Goal: Transaction & Acquisition: Purchase product/service

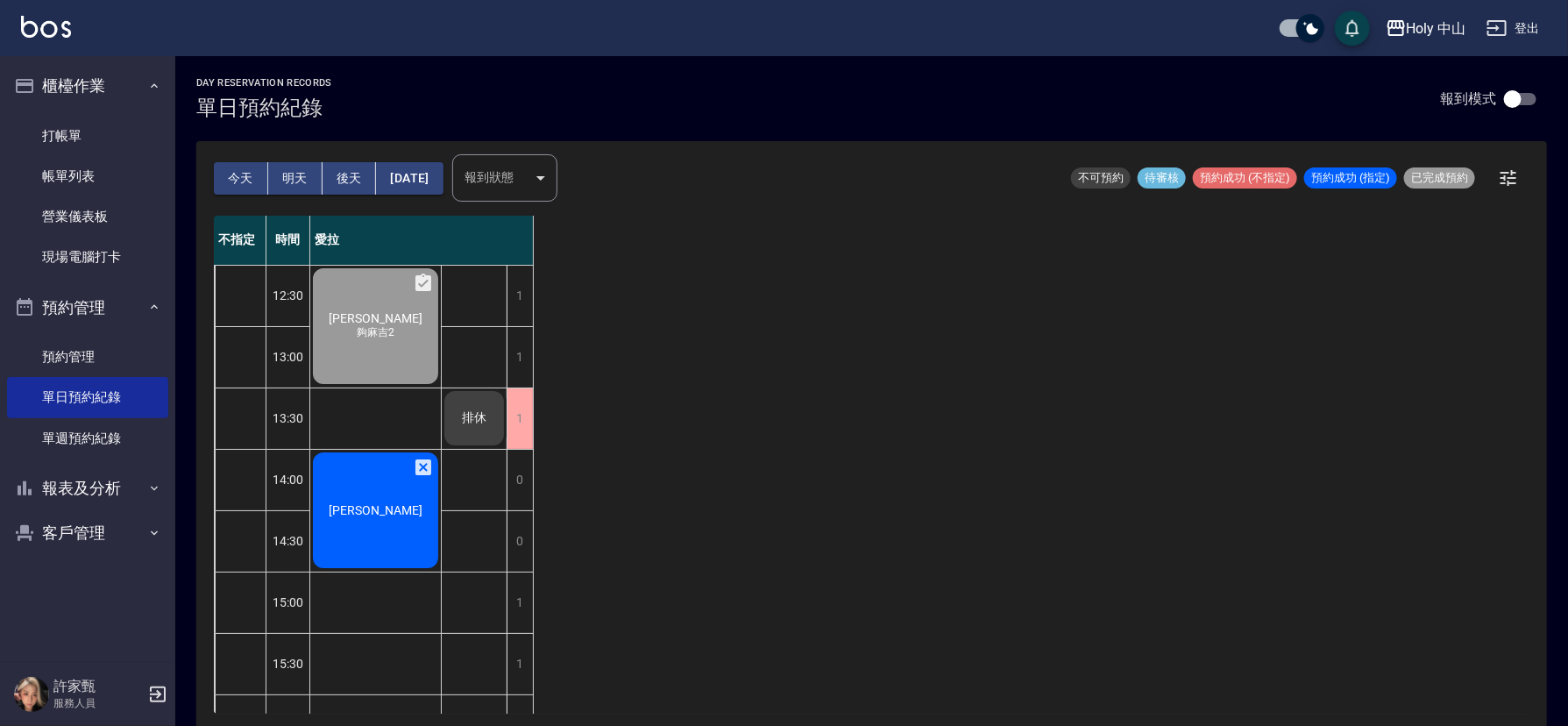
click at [369, 516] on span "[PERSON_NAME]" at bounding box center [375, 510] width 100 height 14
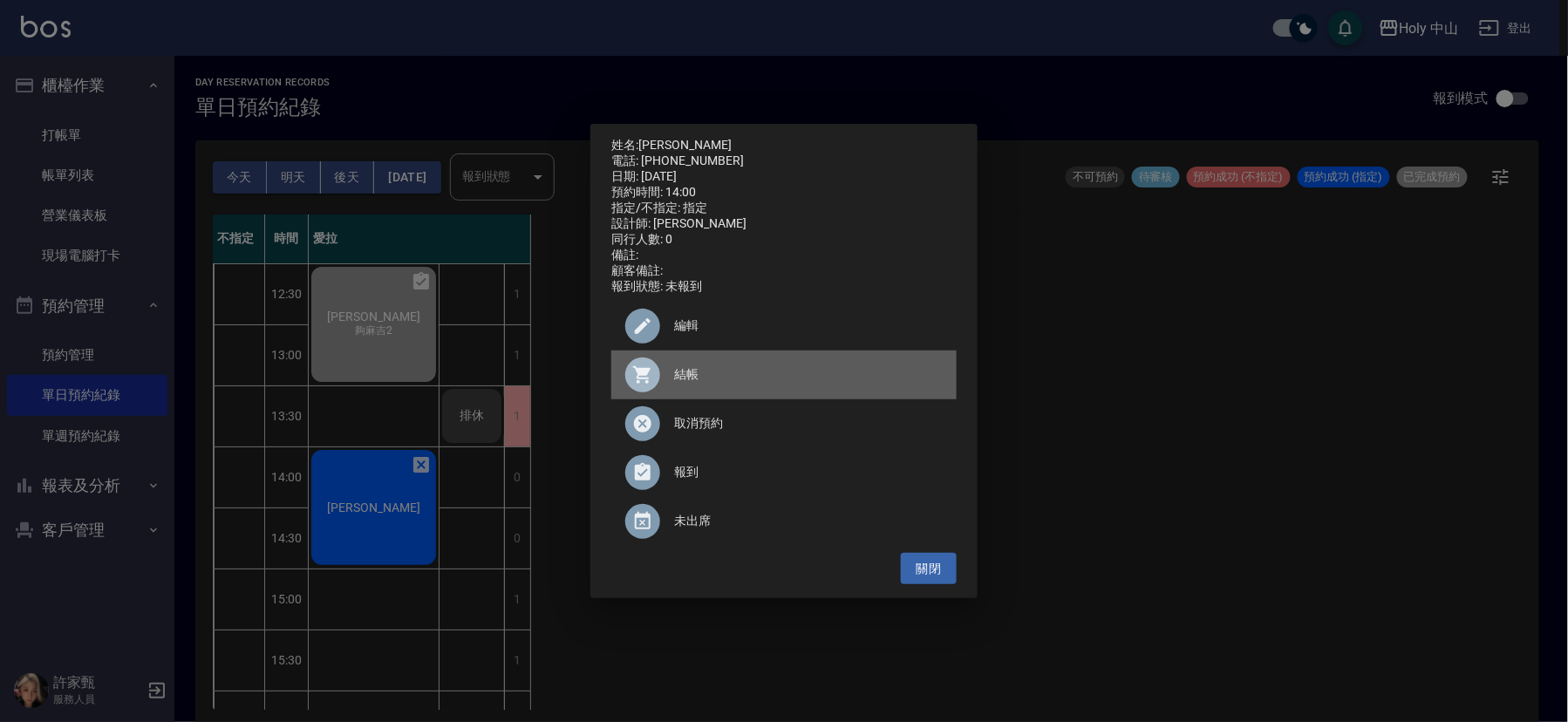
click at [680, 376] on span "結帳" at bounding box center [808, 374] width 269 height 18
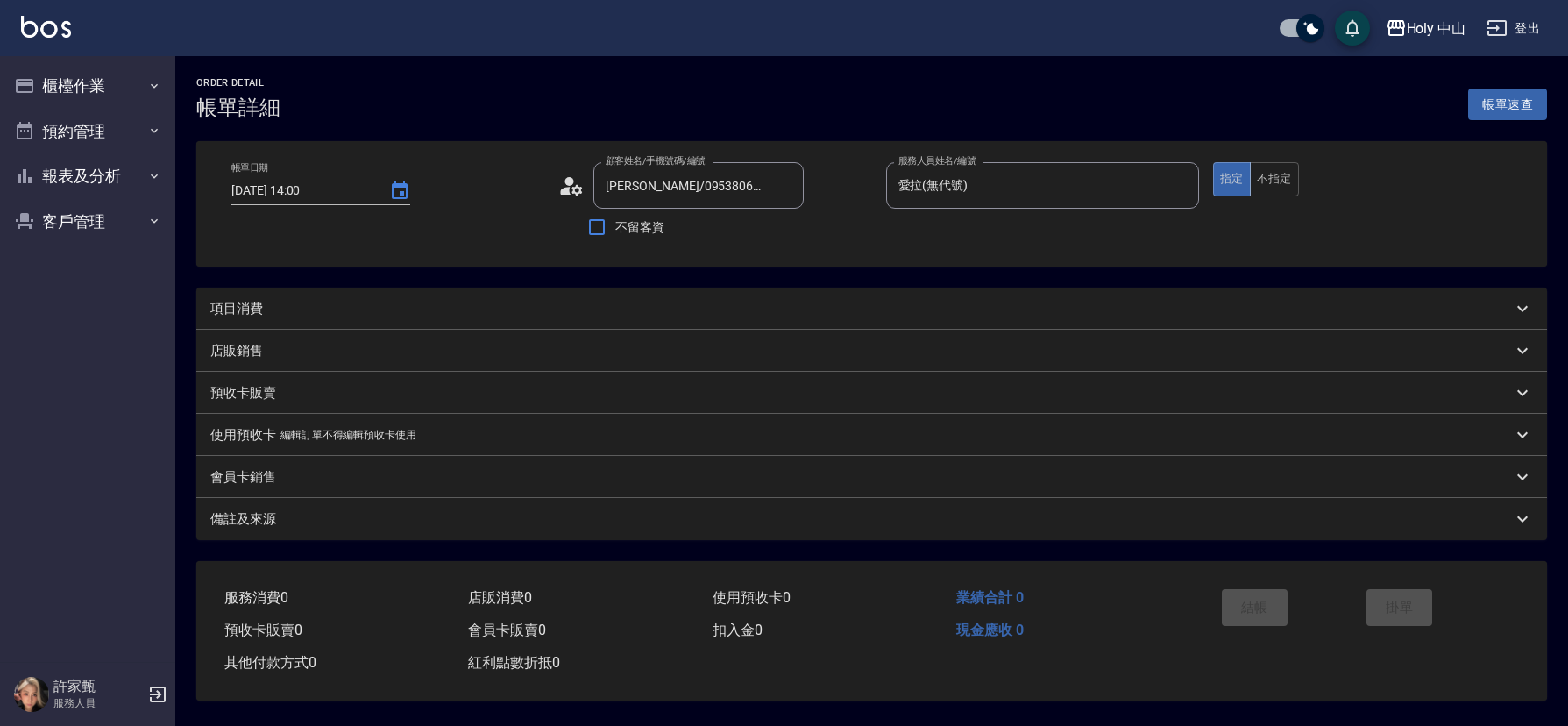
click at [347, 305] on div "項目消費" at bounding box center [860, 309] width 1301 height 19
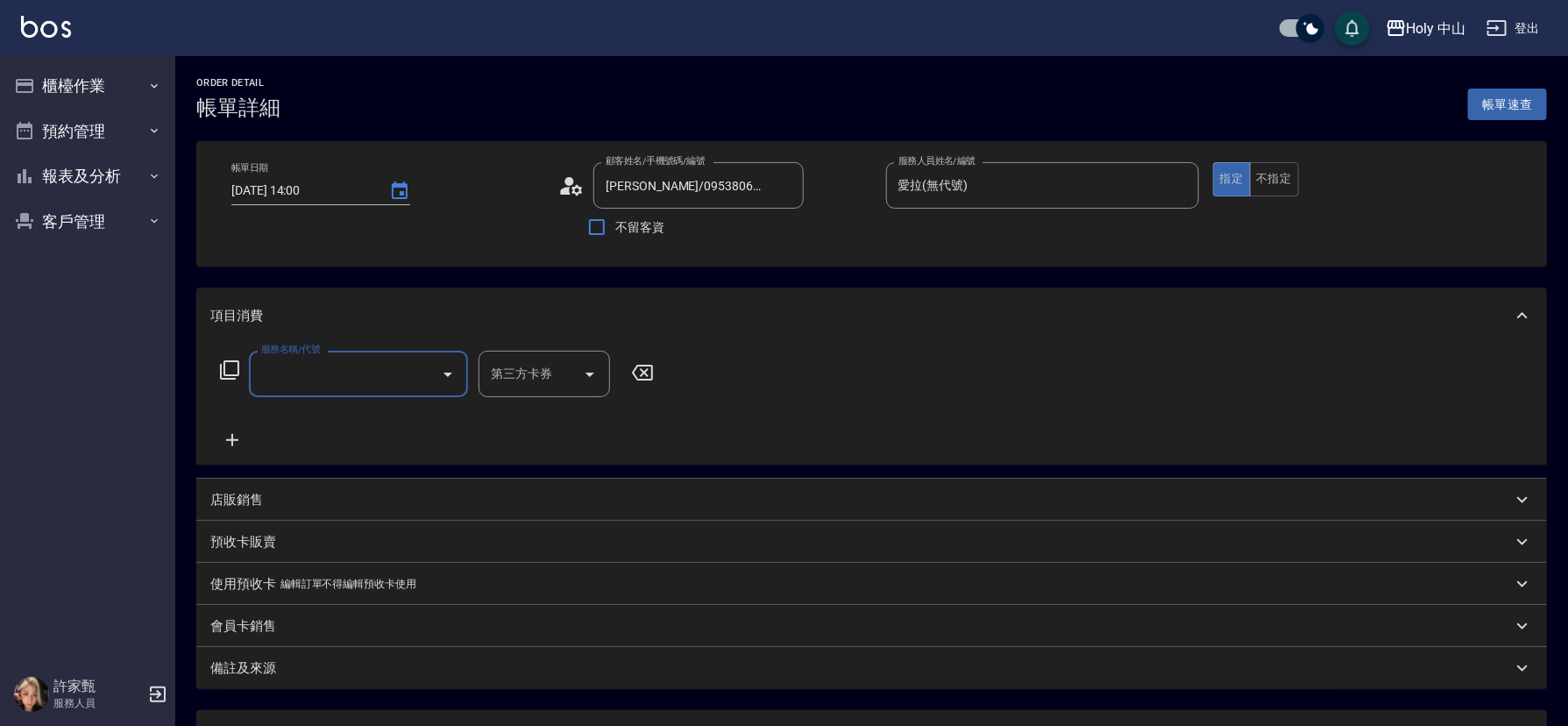
click at [348, 381] on input "服務名稱/代號" at bounding box center [345, 373] width 177 height 30
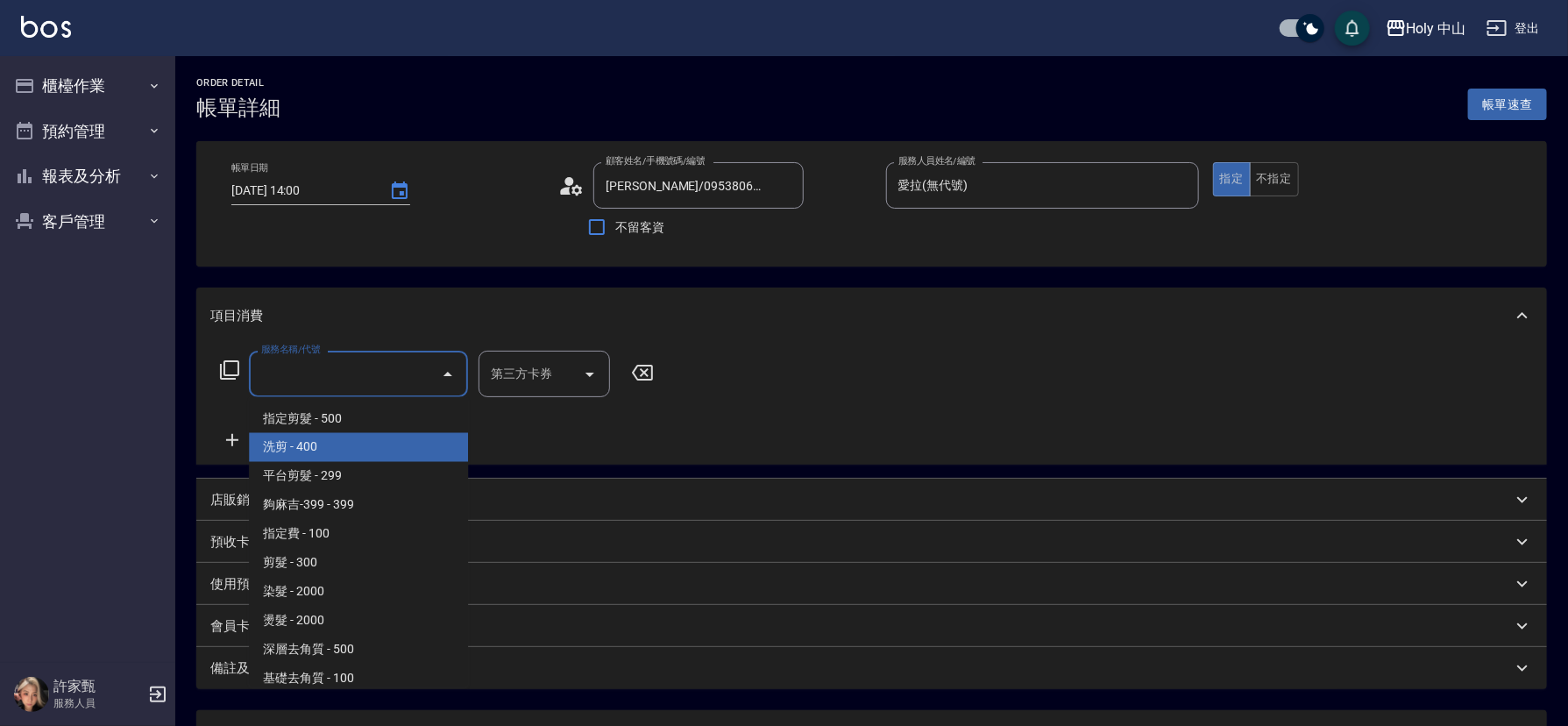
click at [352, 447] on span "洗剪 - 400" at bounding box center [358, 447] width 219 height 29
type input "洗剪(3)"
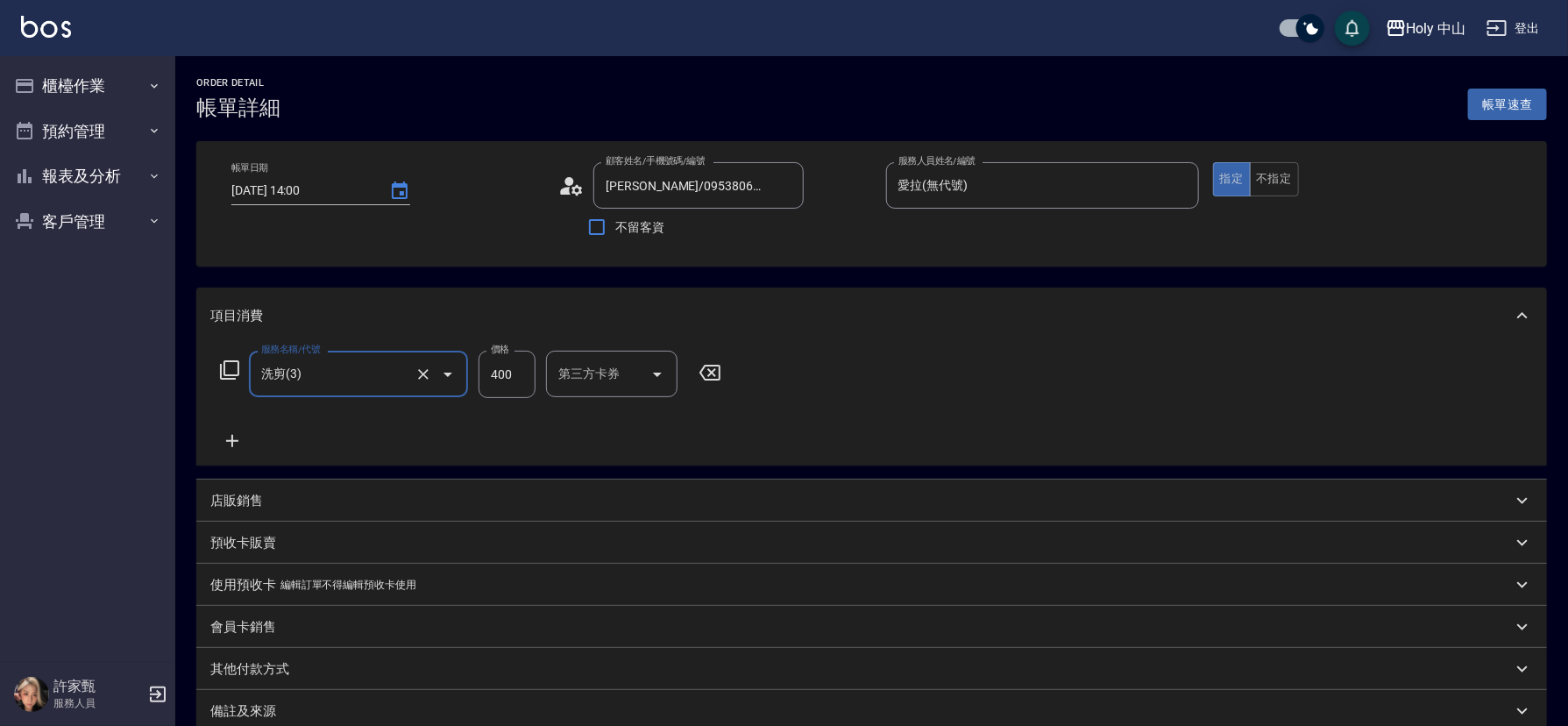
click at [519, 378] on input "400" at bounding box center [507, 374] width 57 height 48
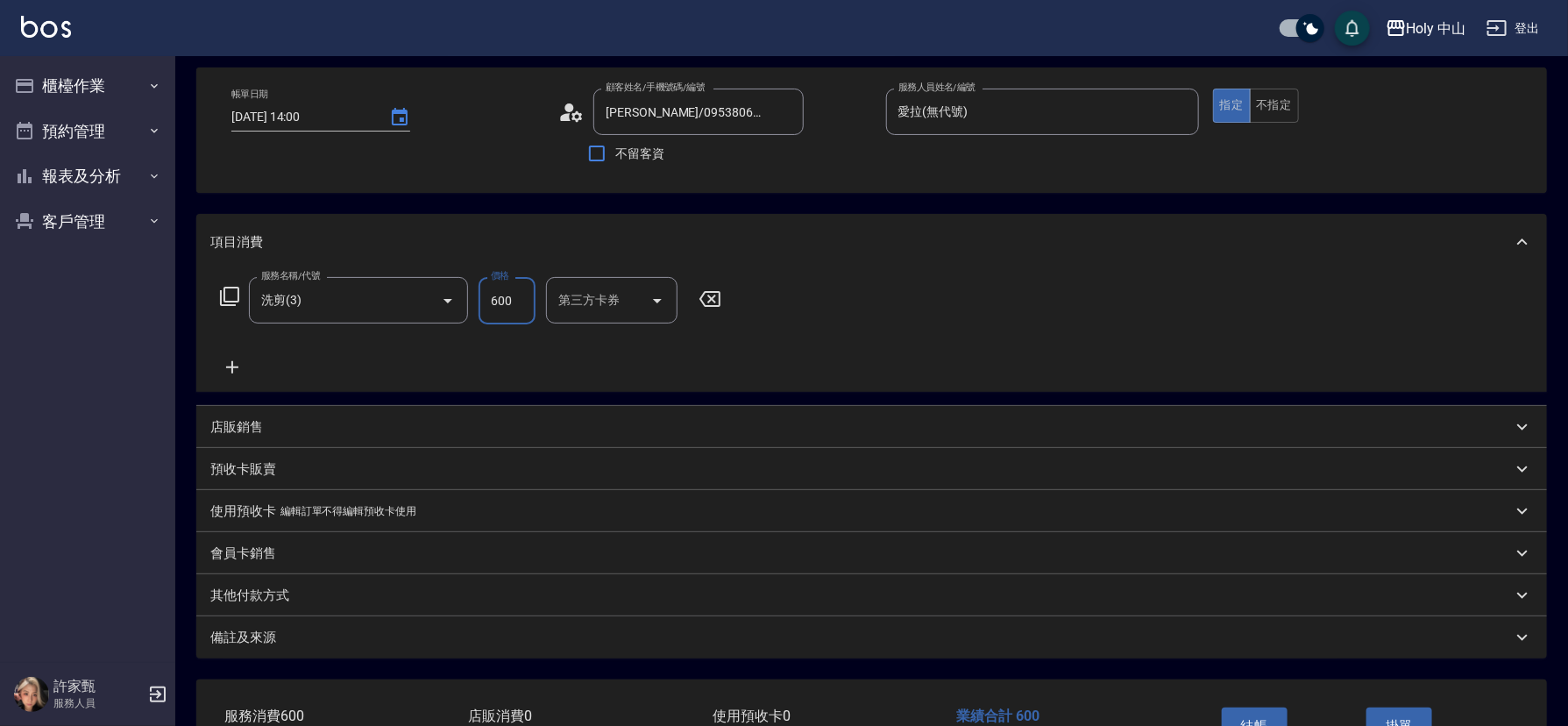
scroll to position [194, 0]
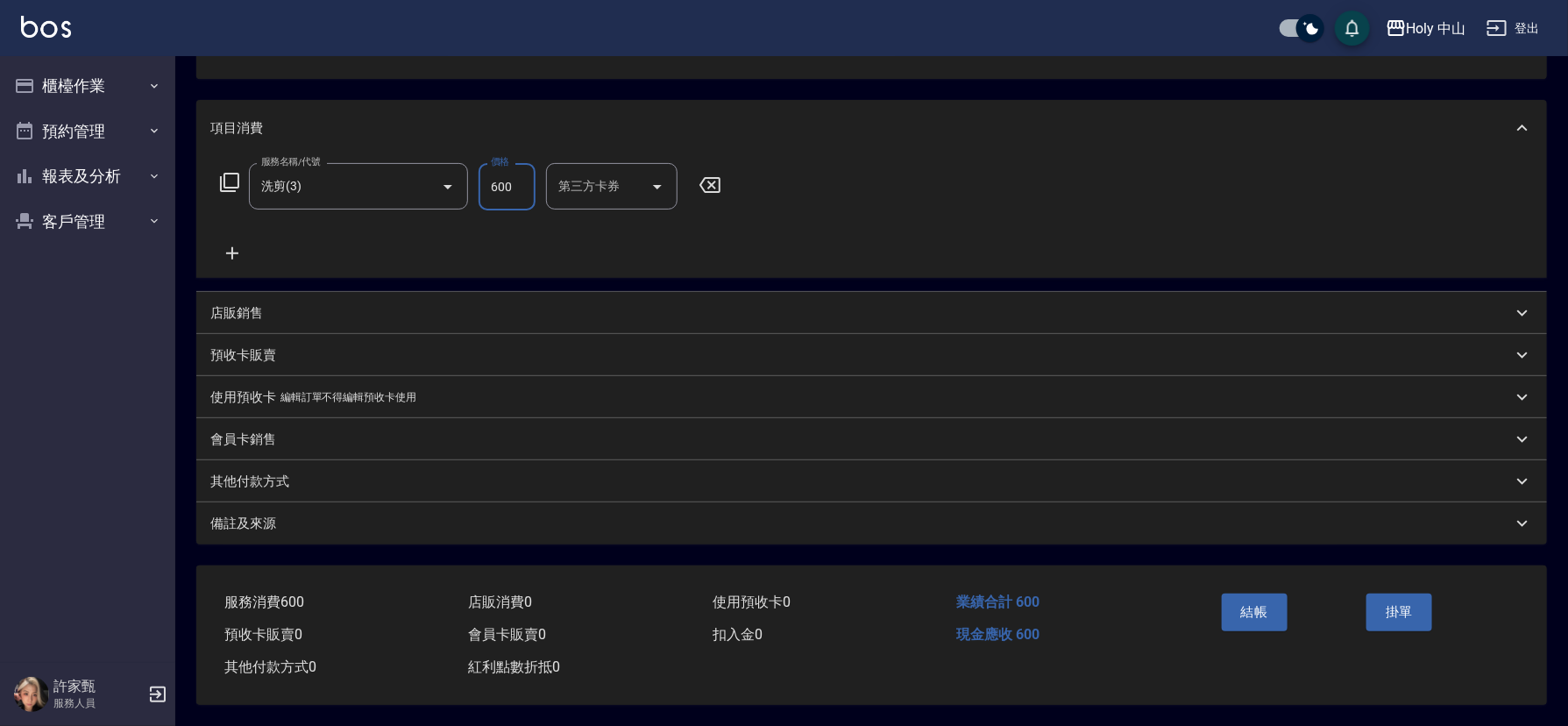
type input "600"
click at [431, 517] on div "備註及來源" at bounding box center [860, 523] width 1301 height 19
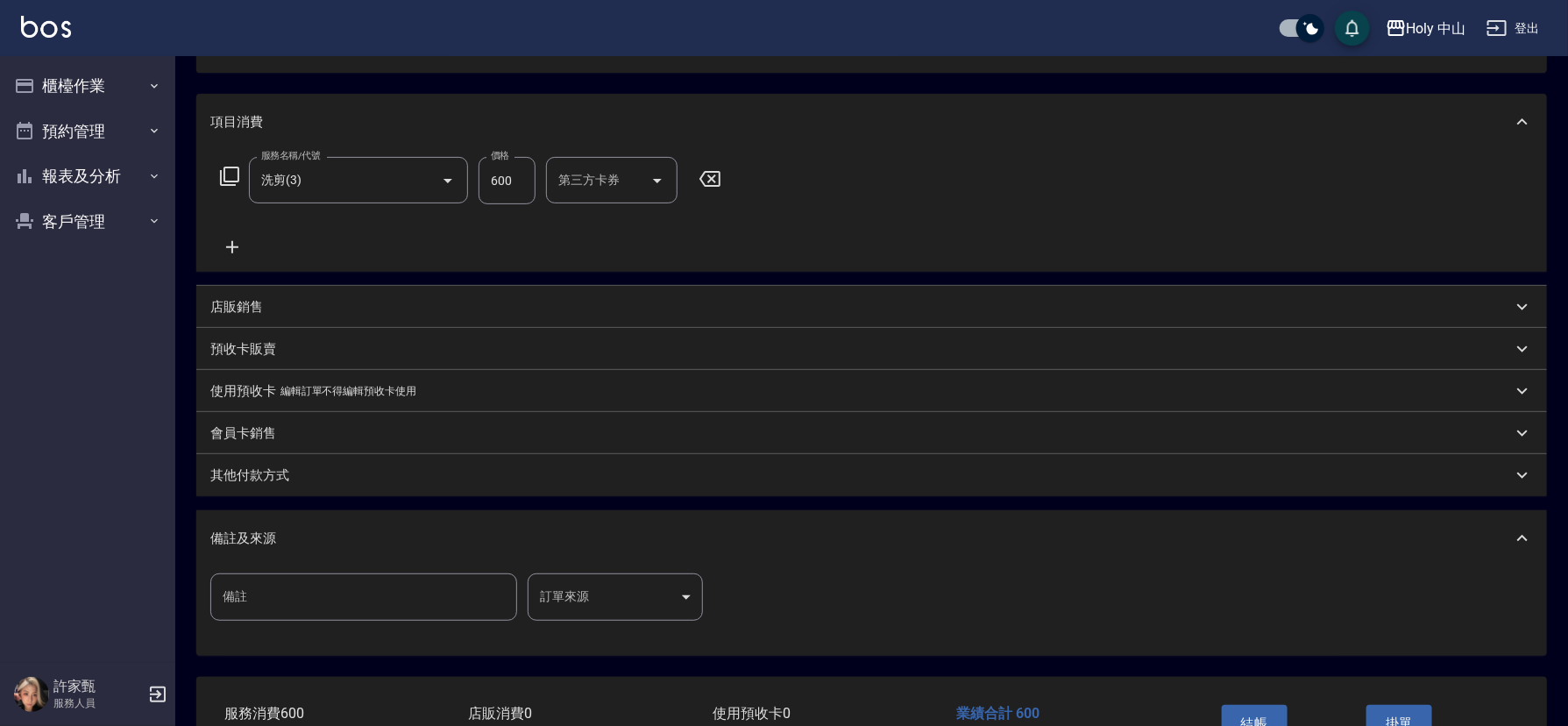
click at [599, 594] on body "Holy 中山 登出 櫃檯作業 打帳單 帳單列表 營業儀表板 現場電腦打卡 預約管理 預約管理 單日預約紀錄 單週預約紀錄 報表及分析 報表目錄 店家日報表 …" at bounding box center [784, 321] width 1568 height 1030
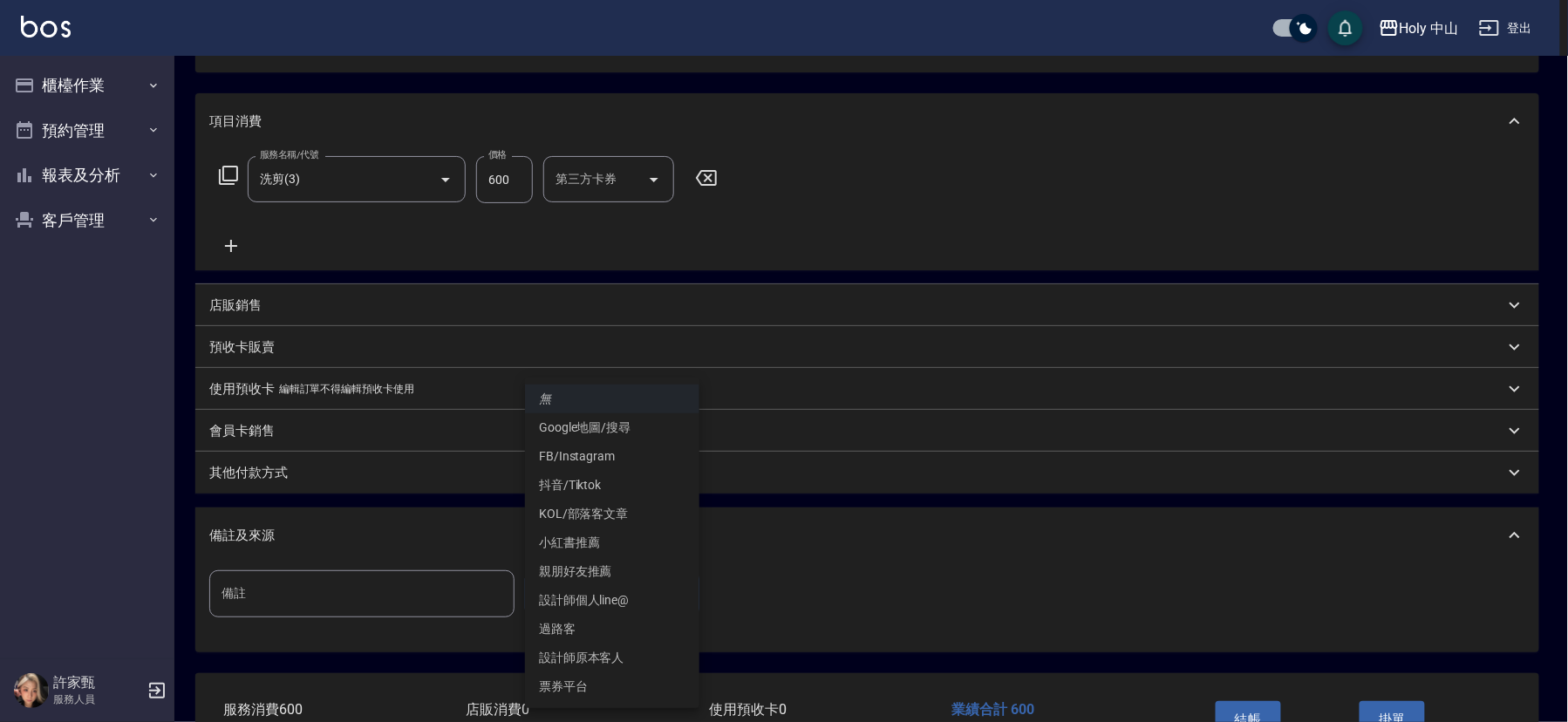
click at [607, 661] on li "設計師原本客人" at bounding box center [612, 658] width 175 height 29
type input "設計師原本客人"
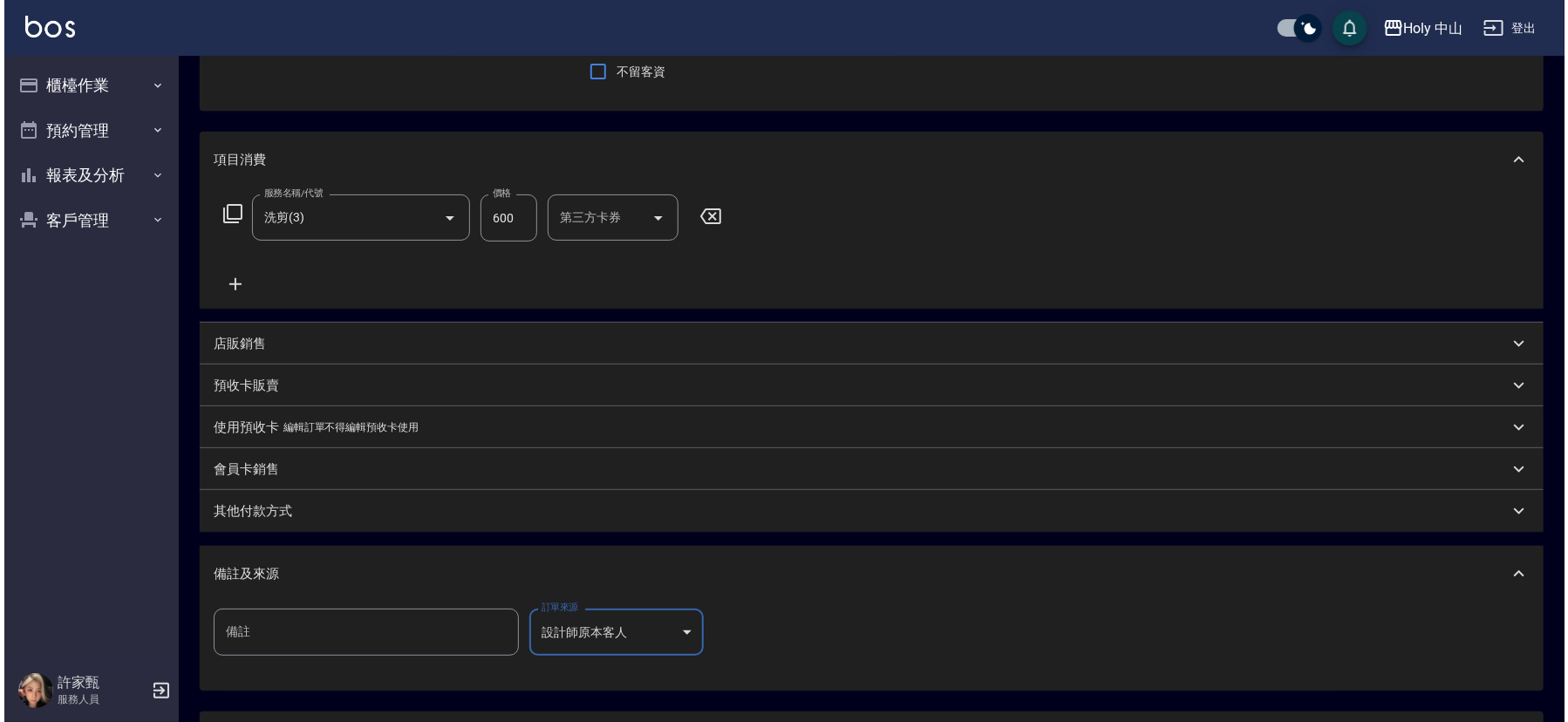
scroll to position [309, 0]
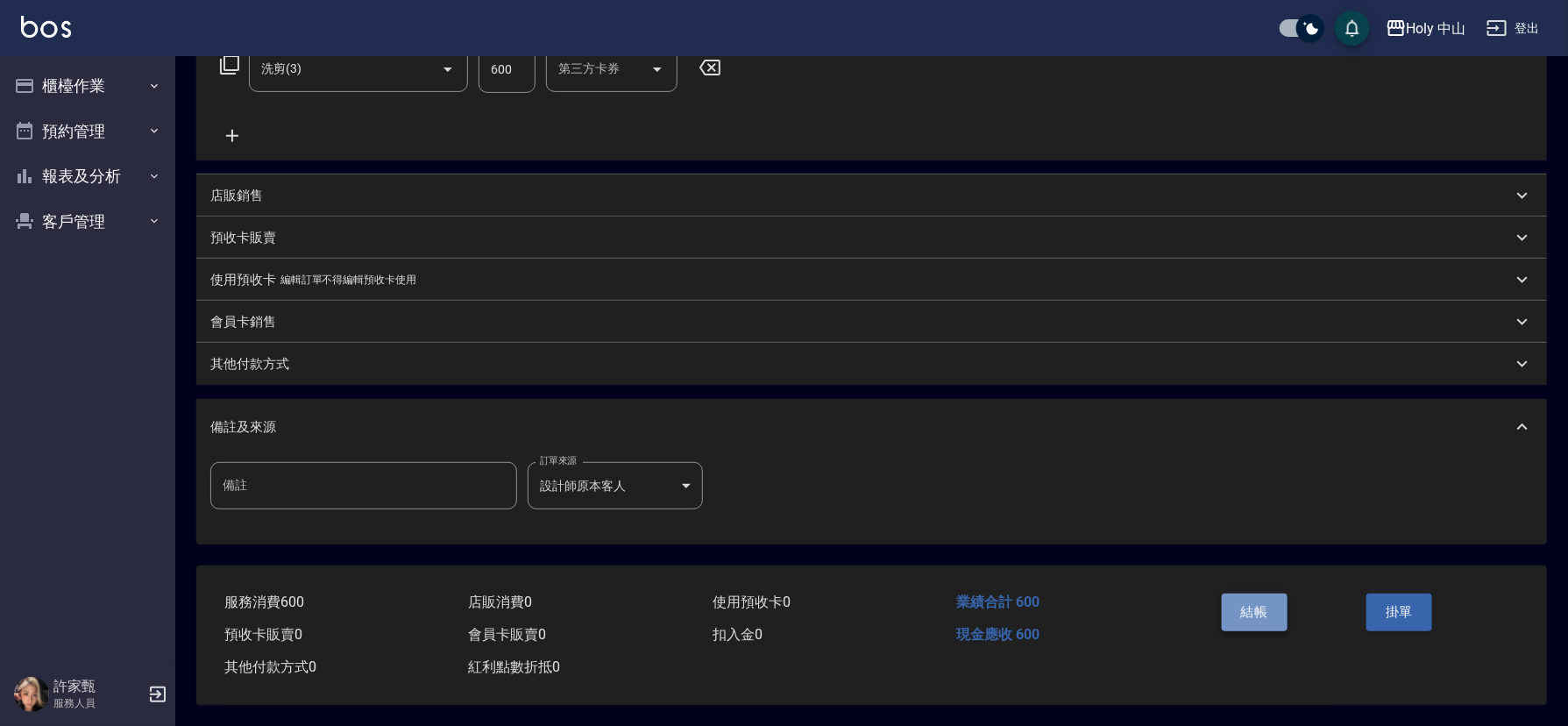
click at [1240, 609] on button "結帳" at bounding box center [1253, 612] width 65 height 37
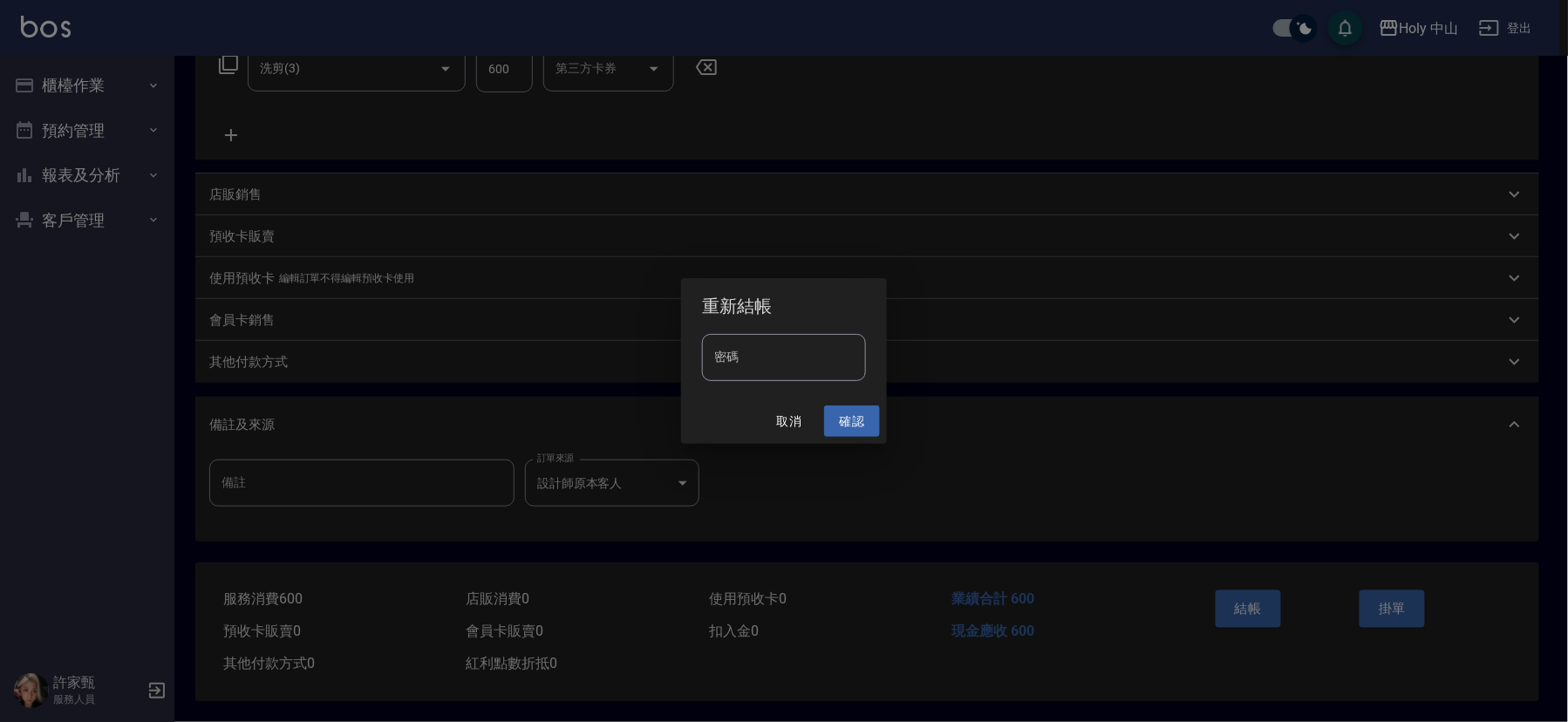
click at [836, 423] on button "確認" at bounding box center [852, 421] width 56 height 32
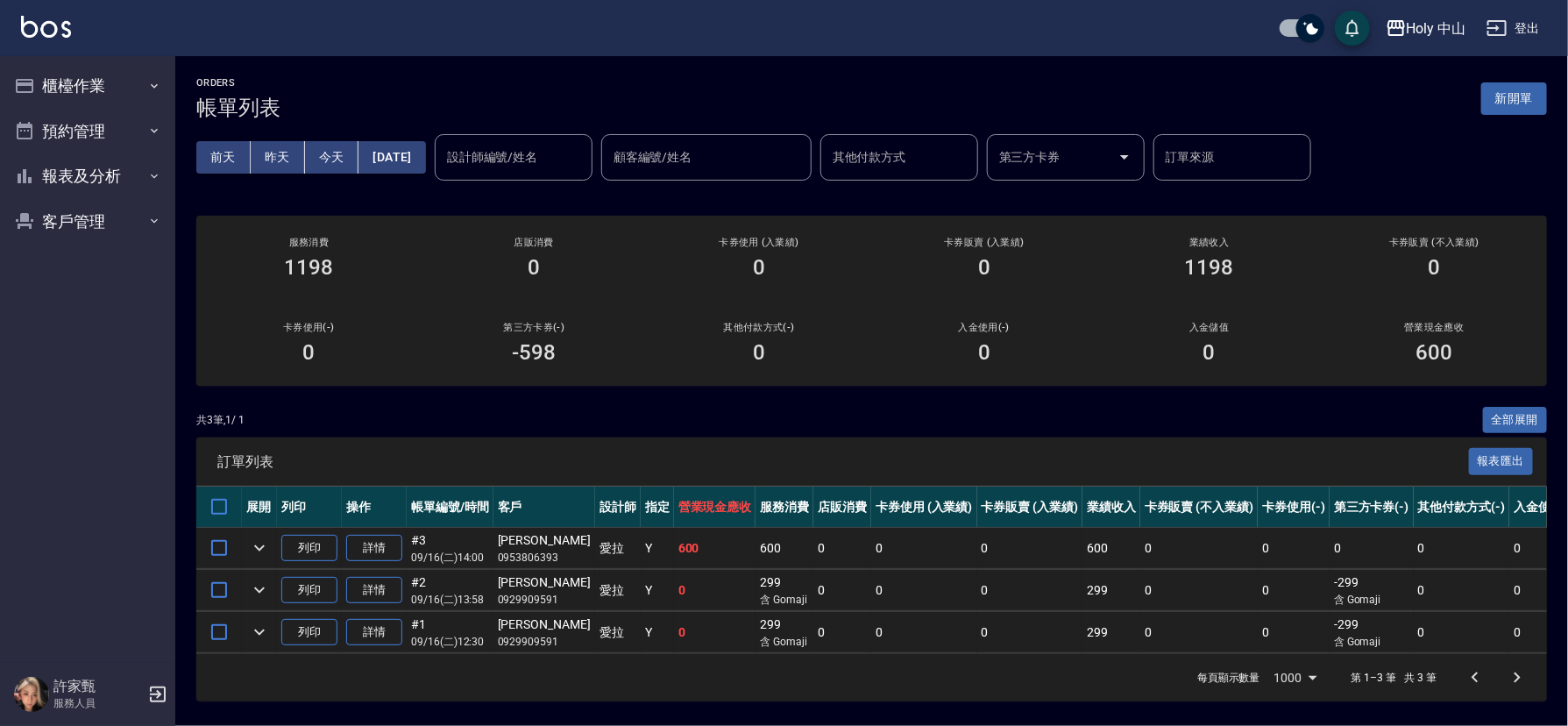
click at [0, 117] on nav "櫃檯作業 打帳單 帳單列表 營業儀表板 現場電腦打卡 預約管理 預約管理 單日預約紀錄 單週預約紀錄 報表及分析 報表目錄 店家日報表 店家排行榜 設計師日報…" at bounding box center [88, 359] width 175 height 605
